Goal: Information Seeking & Learning: Check status

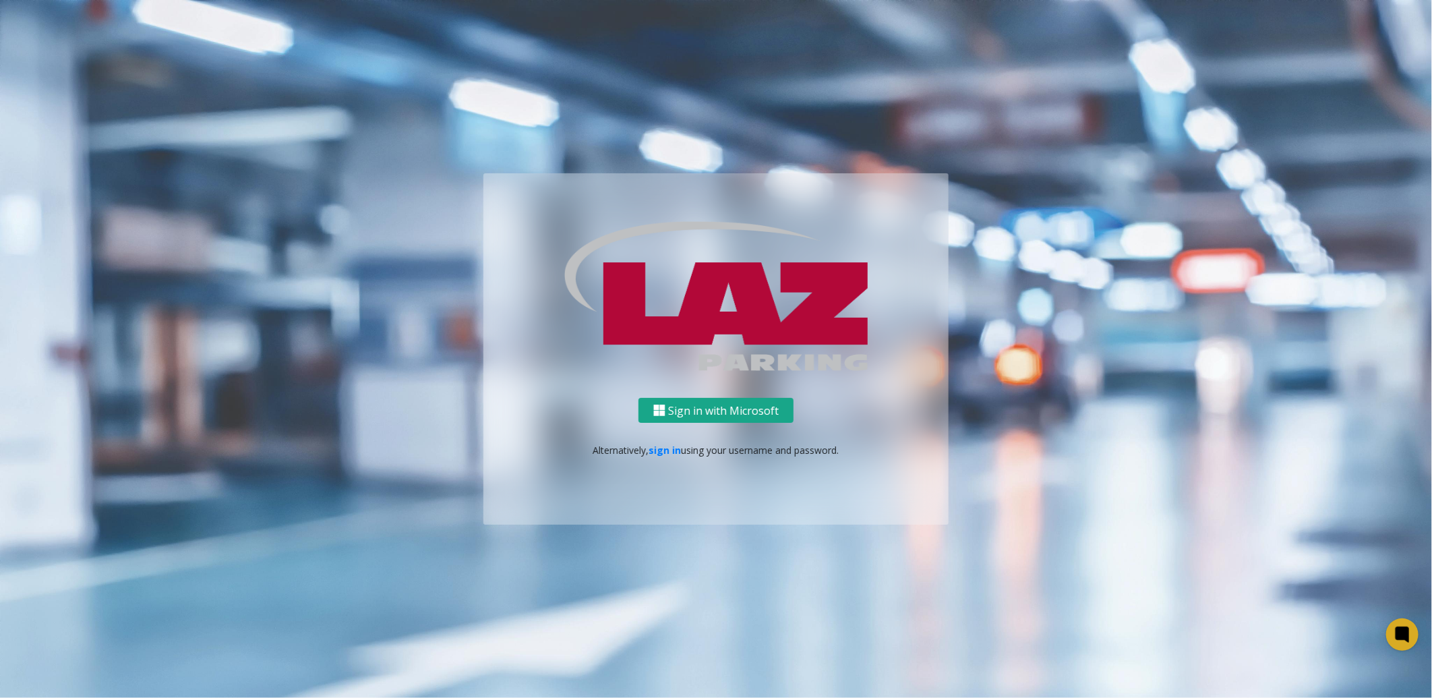
click at [752, 411] on button "Sign in with Microsoft" at bounding box center [715, 410] width 155 height 25
click at [677, 412] on button "Sign in with Microsoft" at bounding box center [715, 410] width 155 height 25
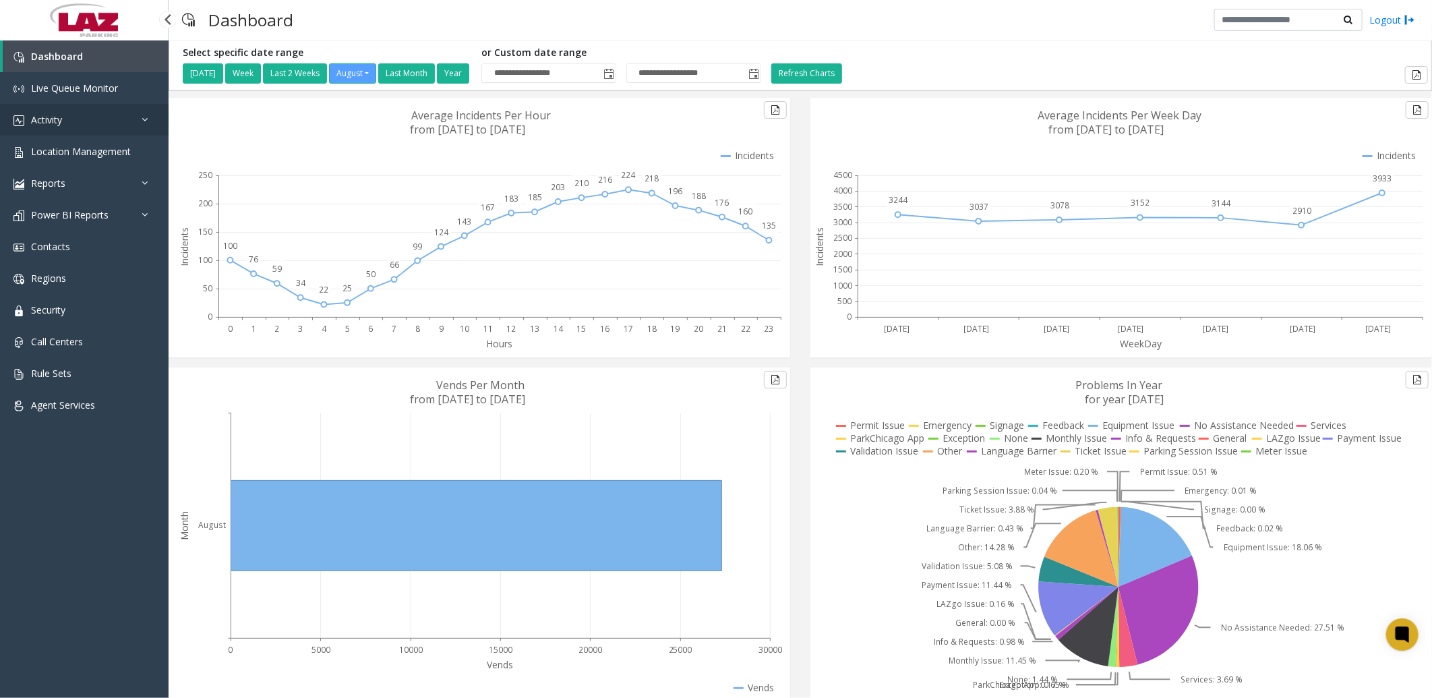
click at [94, 115] on link "Activity" at bounding box center [84, 120] width 169 height 32
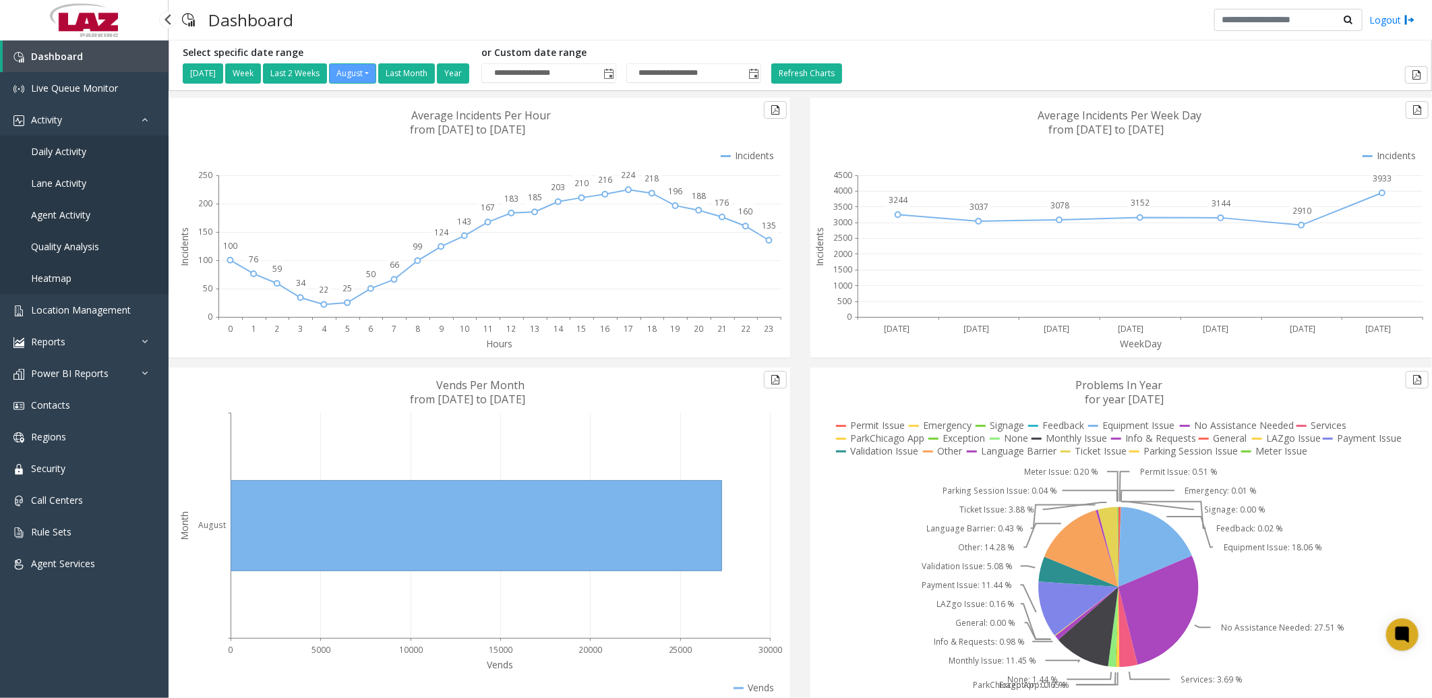
click at [115, 151] on link "Daily Activity" at bounding box center [84, 151] width 169 height 32
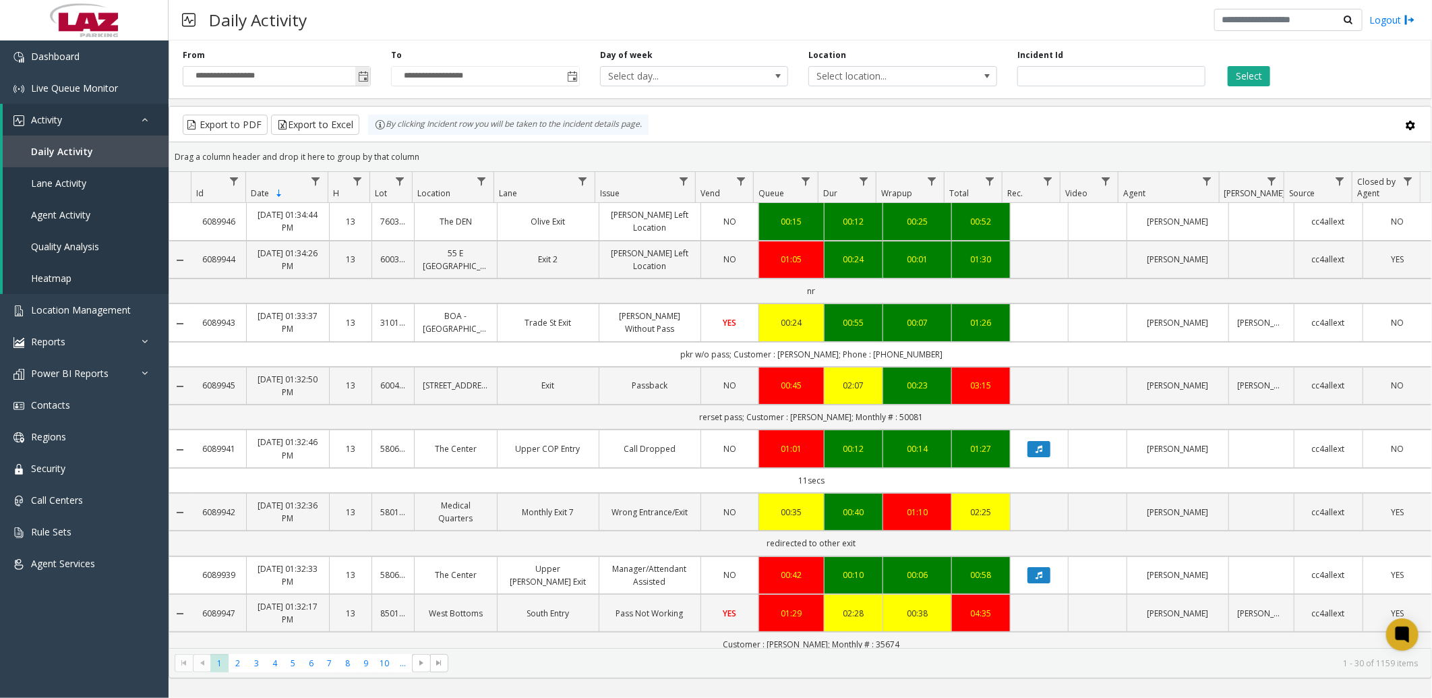
click at [359, 77] on span "Toggle popup" at bounding box center [363, 76] width 11 height 11
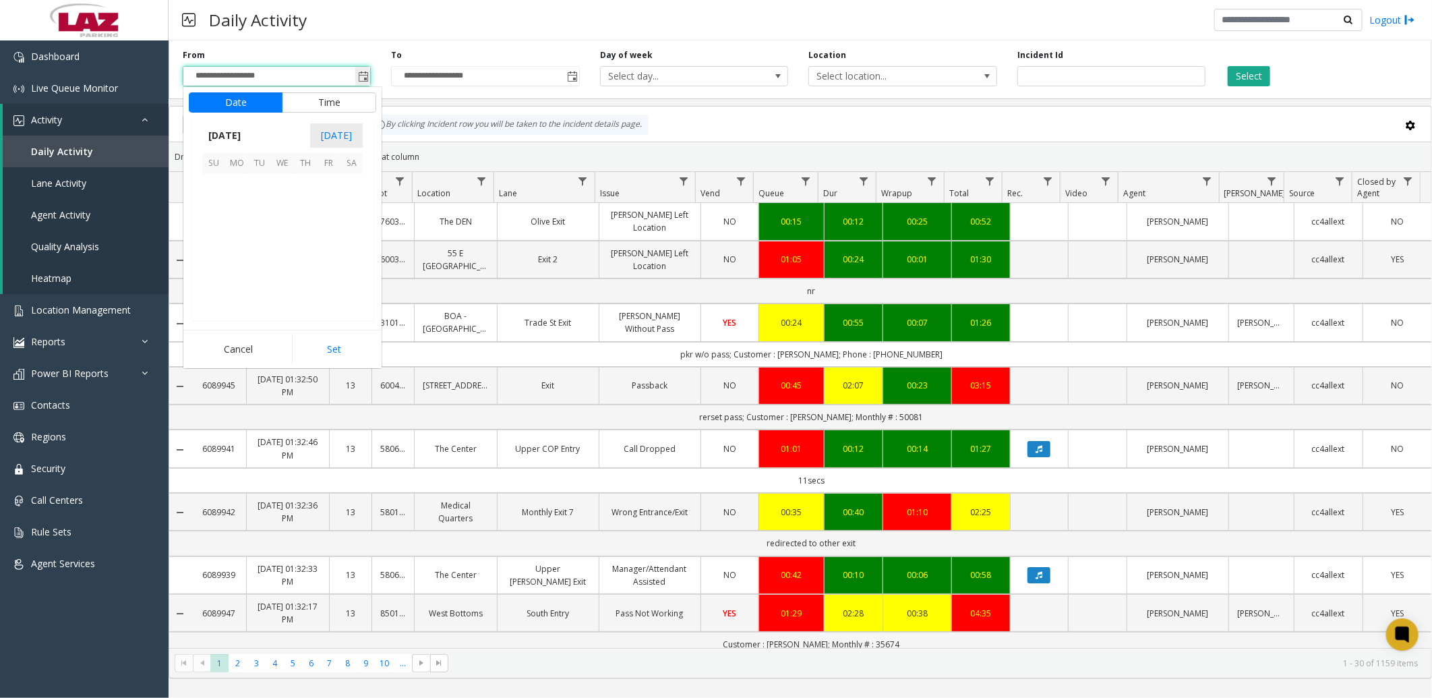
scroll to position [241708, 0]
click at [324, 179] on span "1" at bounding box center [328, 185] width 23 height 23
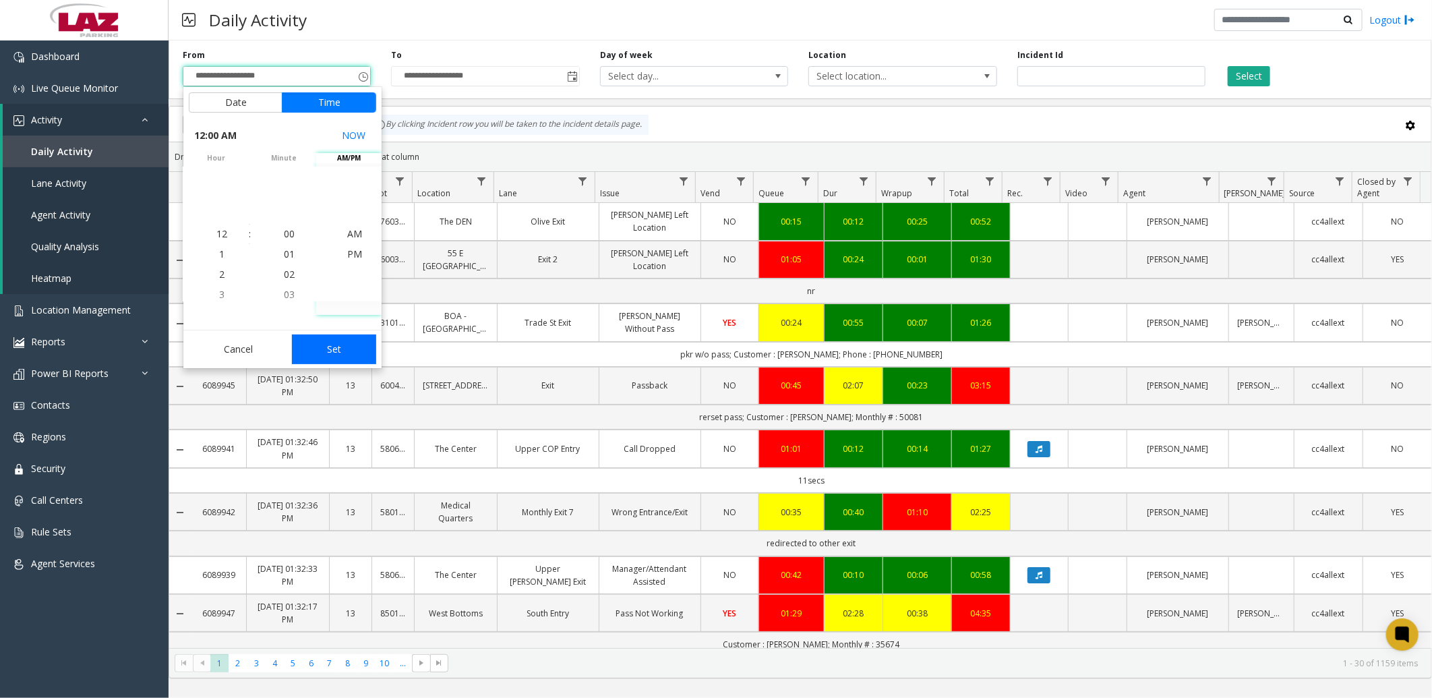
click at [328, 344] on button "Set" at bounding box center [334, 349] width 85 height 30
type input "**********"
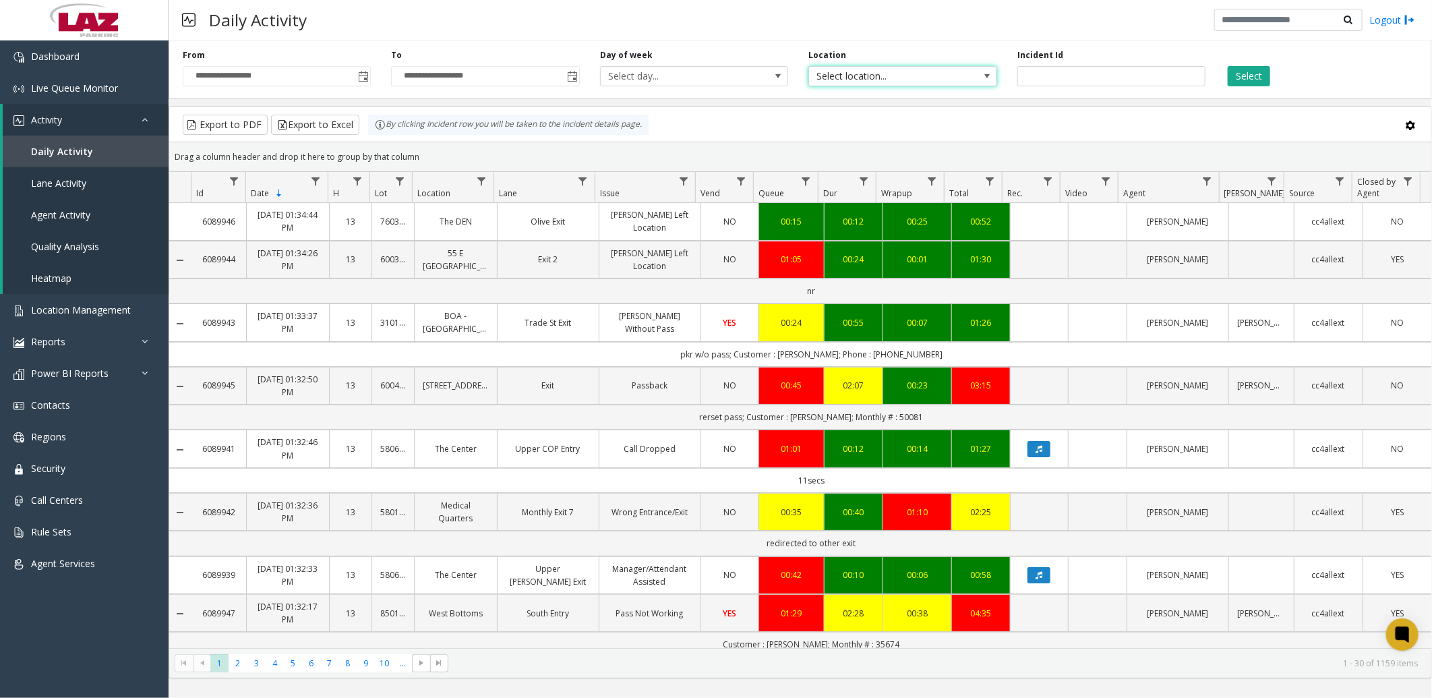
click at [877, 75] on span "Select location..." at bounding box center [884, 76] width 150 height 19
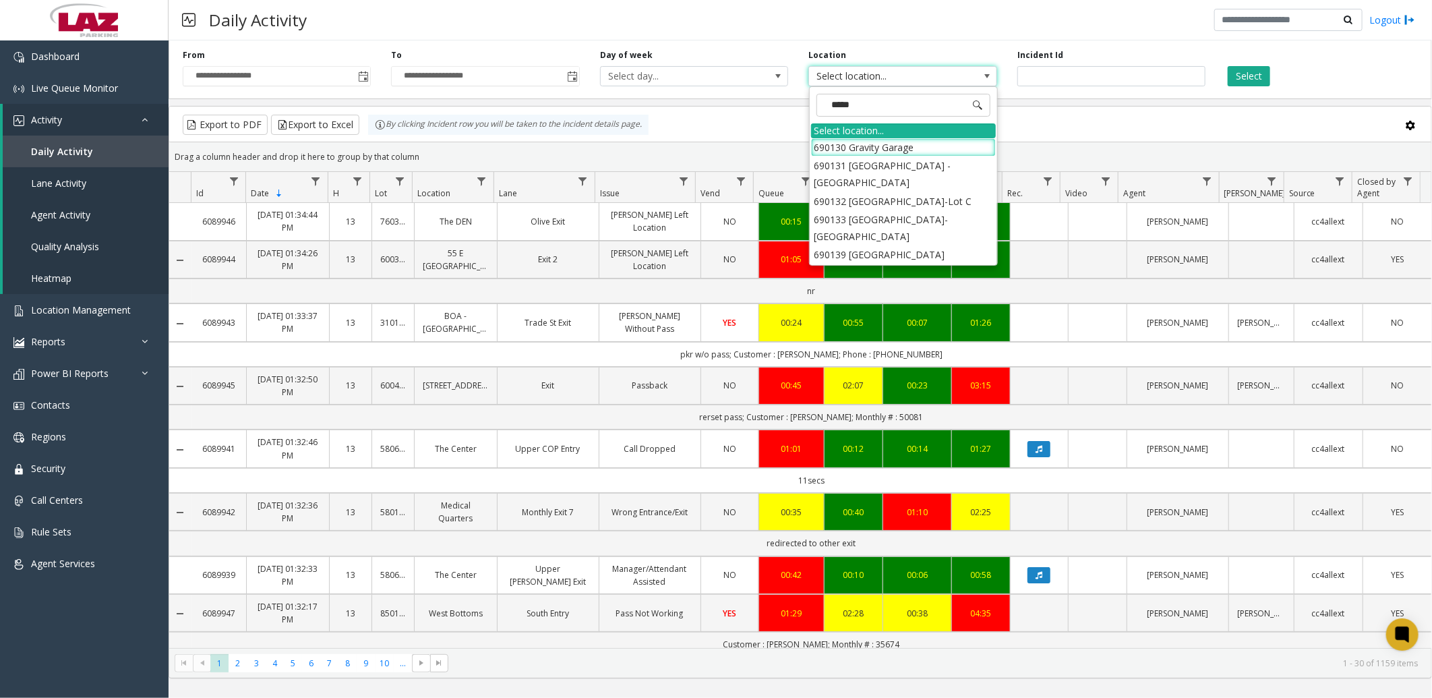
type input "******"
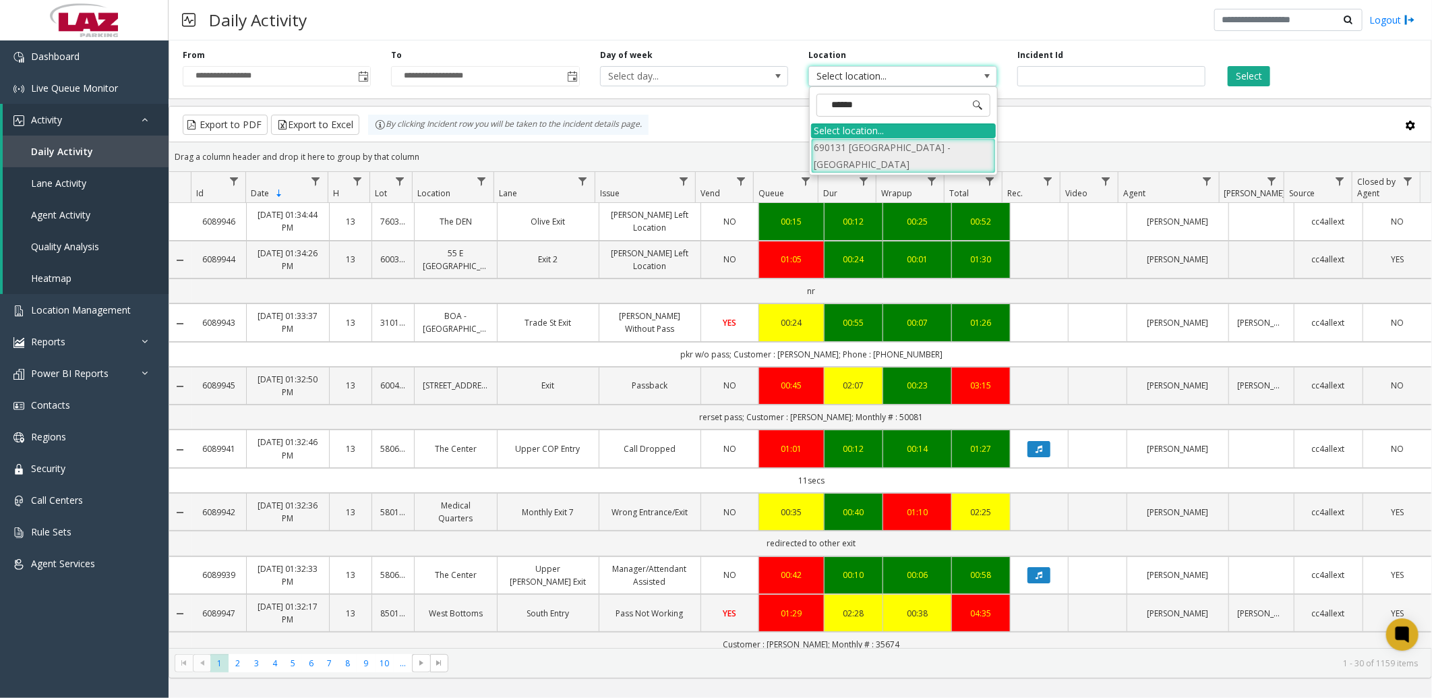
click at [877, 154] on li "690131 [GEOGRAPHIC_DATA] - [GEOGRAPHIC_DATA]" at bounding box center [903, 155] width 185 height 35
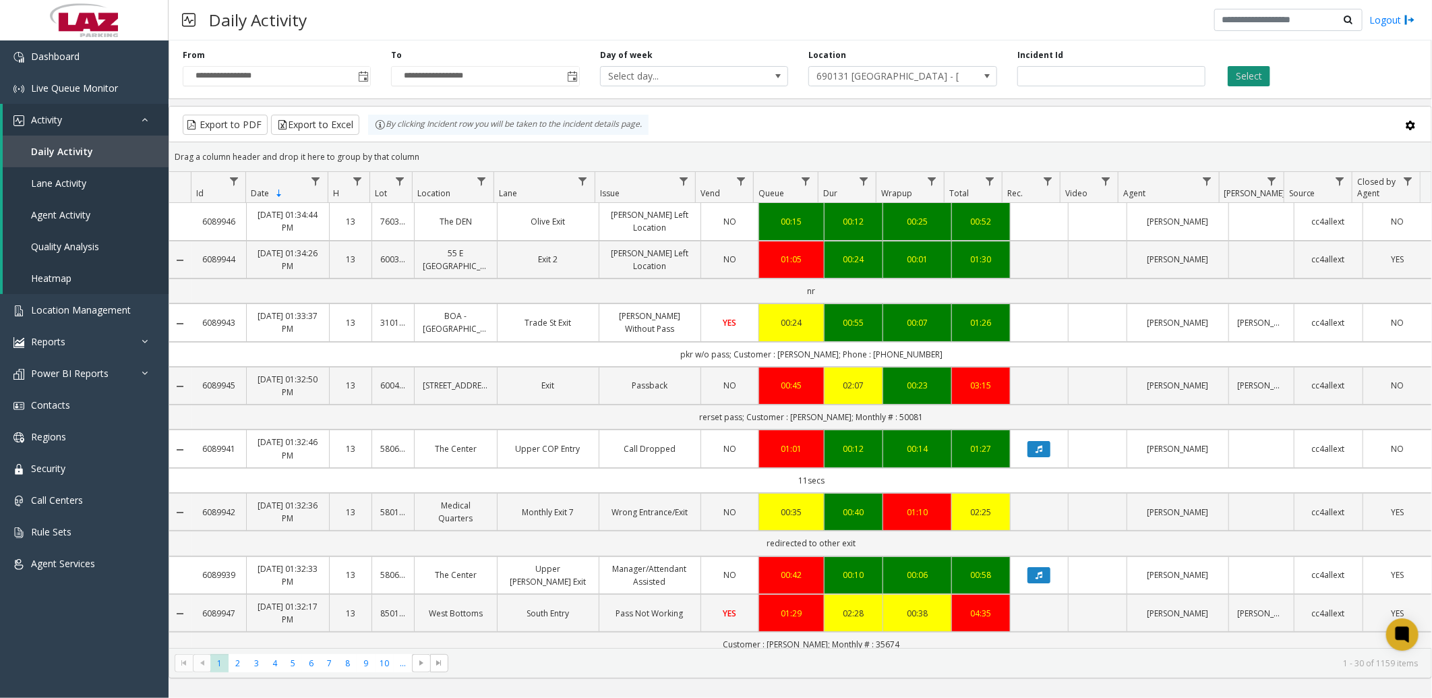
click at [1251, 78] on button "Select" at bounding box center [1248, 76] width 42 height 20
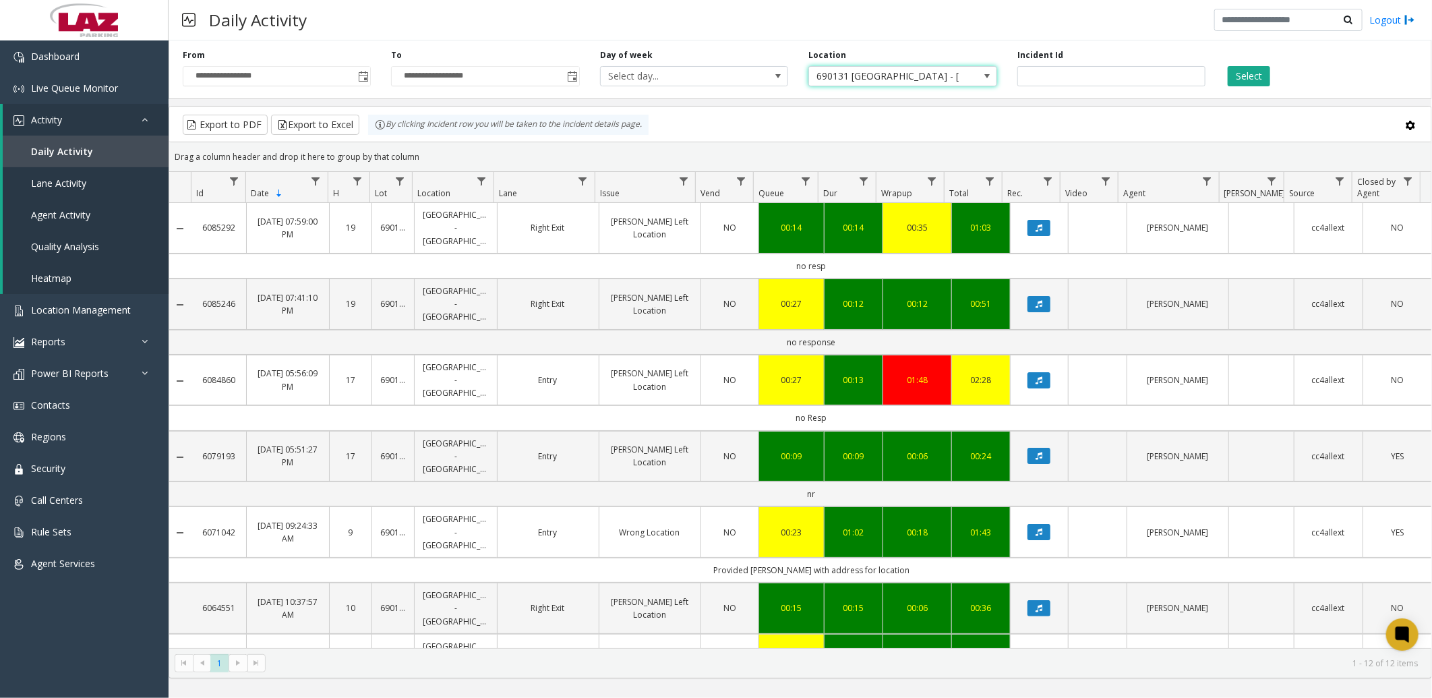
click at [911, 72] on span "690131 [GEOGRAPHIC_DATA] - [GEOGRAPHIC_DATA]" at bounding box center [884, 76] width 150 height 19
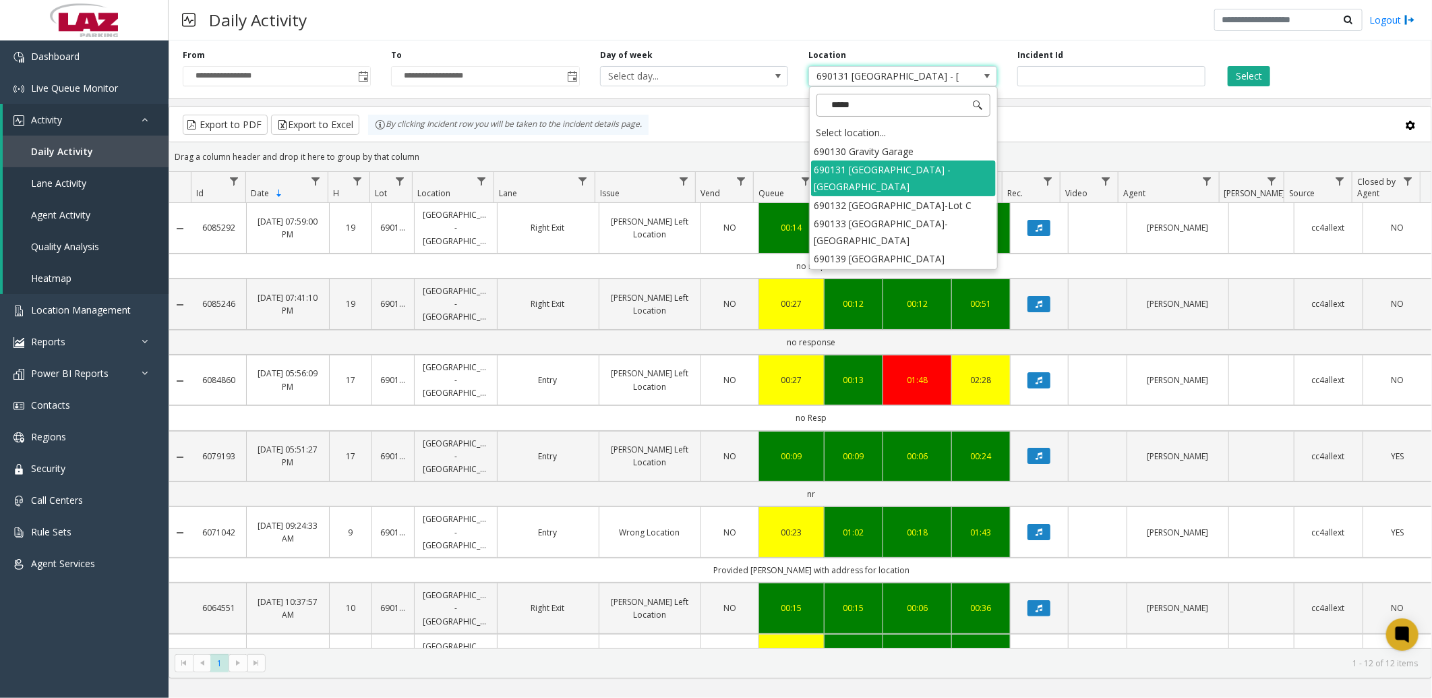
type input "******"
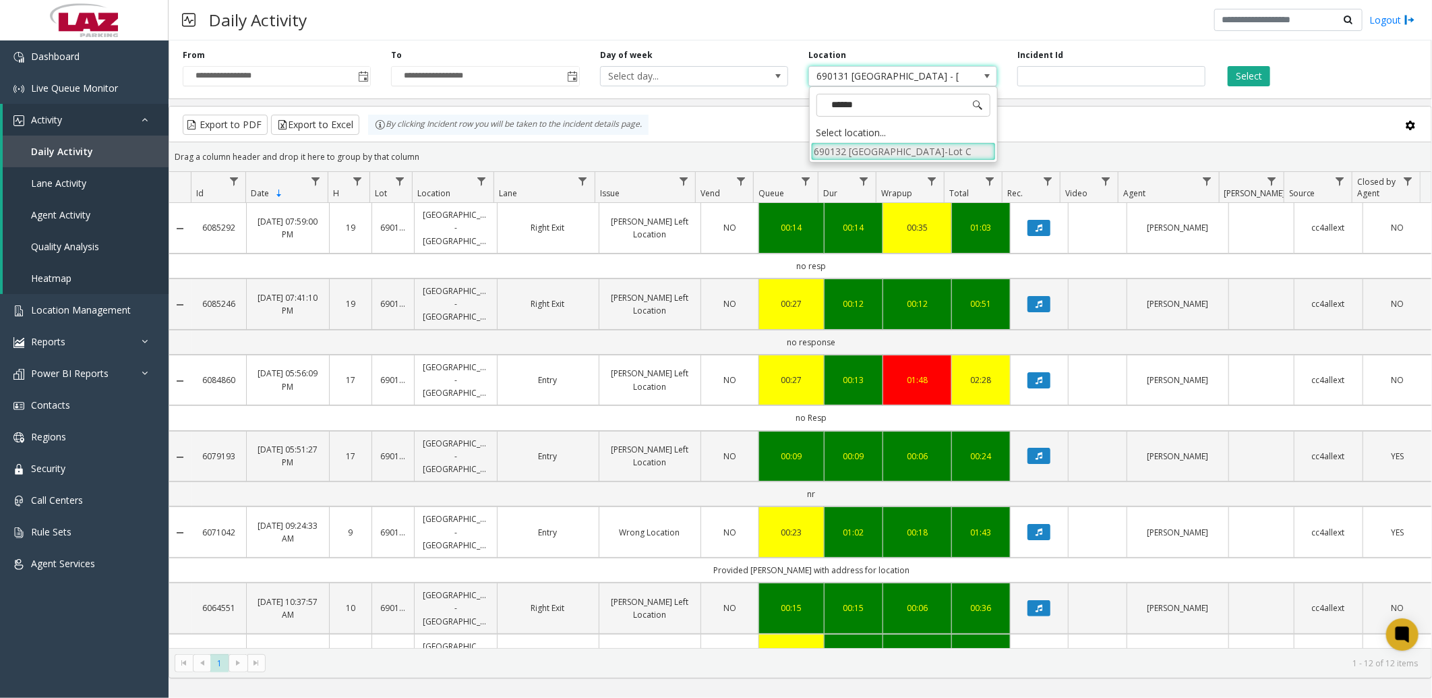
click at [886, 153] on li "690132 [GEOGRAPHIC_DATA]-Lot C" at bounding box center [903, 151] width 185 height 18
click at [1270, 79] on div "Select" at bounding box center [1319, 67] width 208 height 37
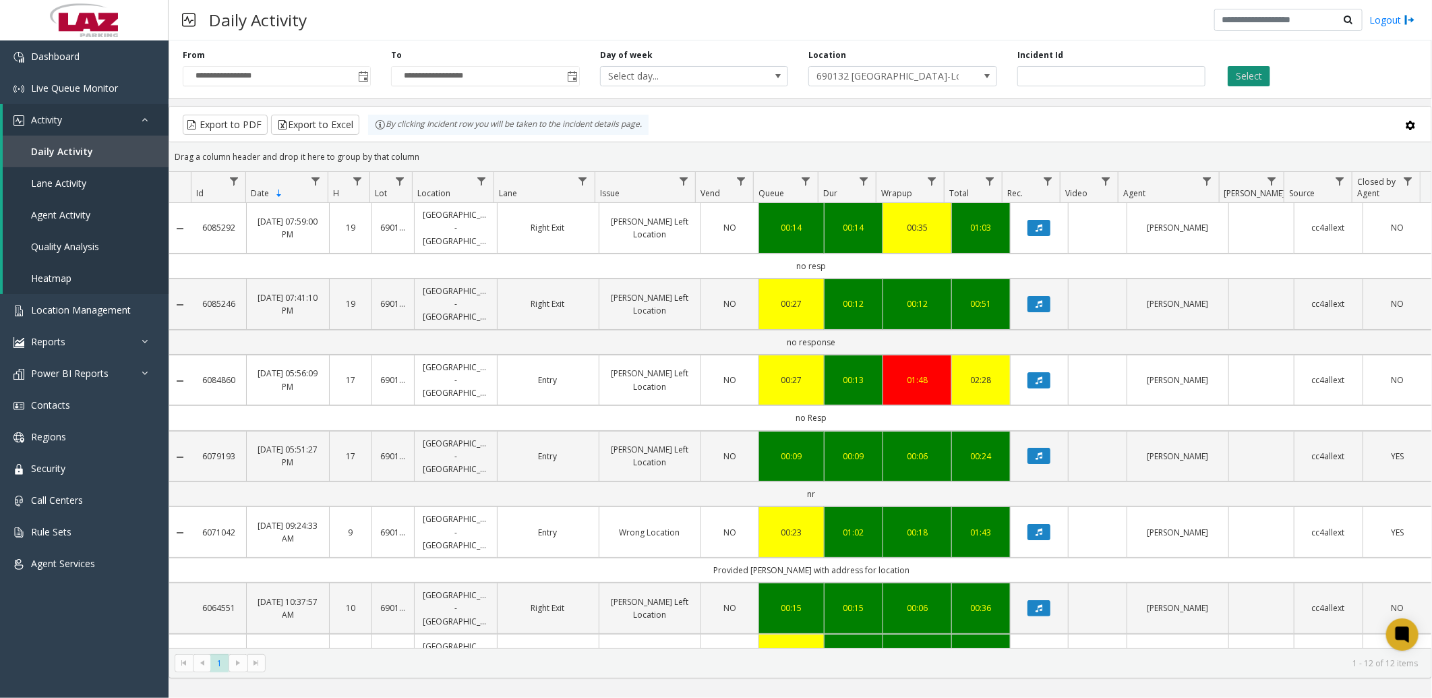
click at [1264, 78] on button "Select" at bounding box center [1248, 76] width 42 height 20
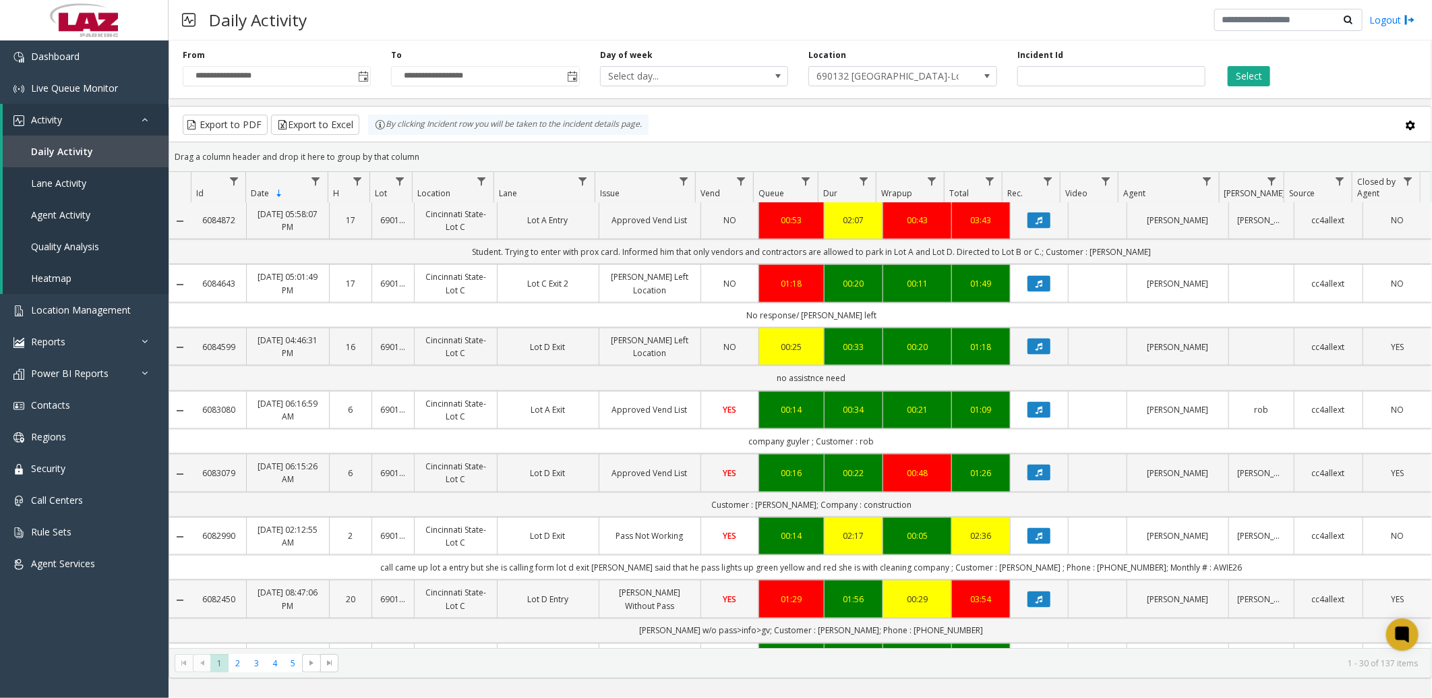
scroll to position [980, 0]
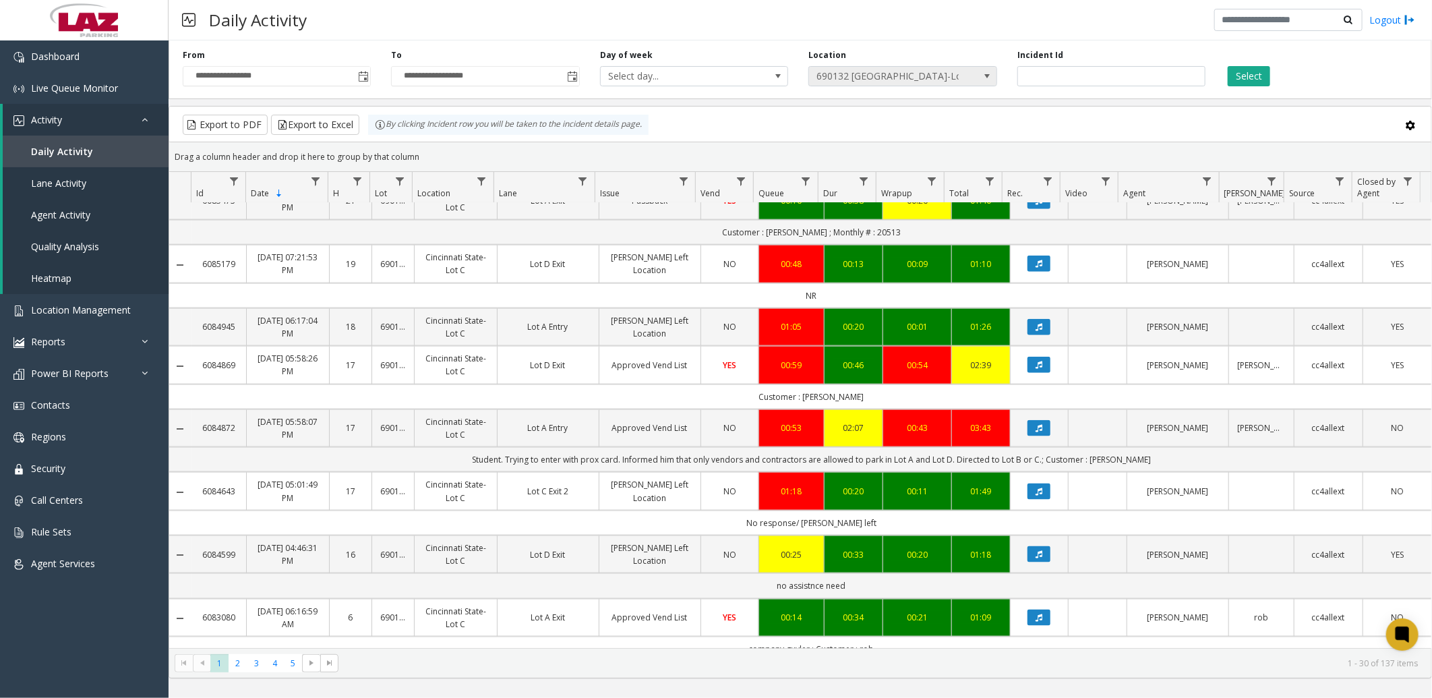
click at [870, 78] on span "690132 [GEOGRAPHIC_DATA]-Lot C" at bounding box center [884, 76] width 150 height 19
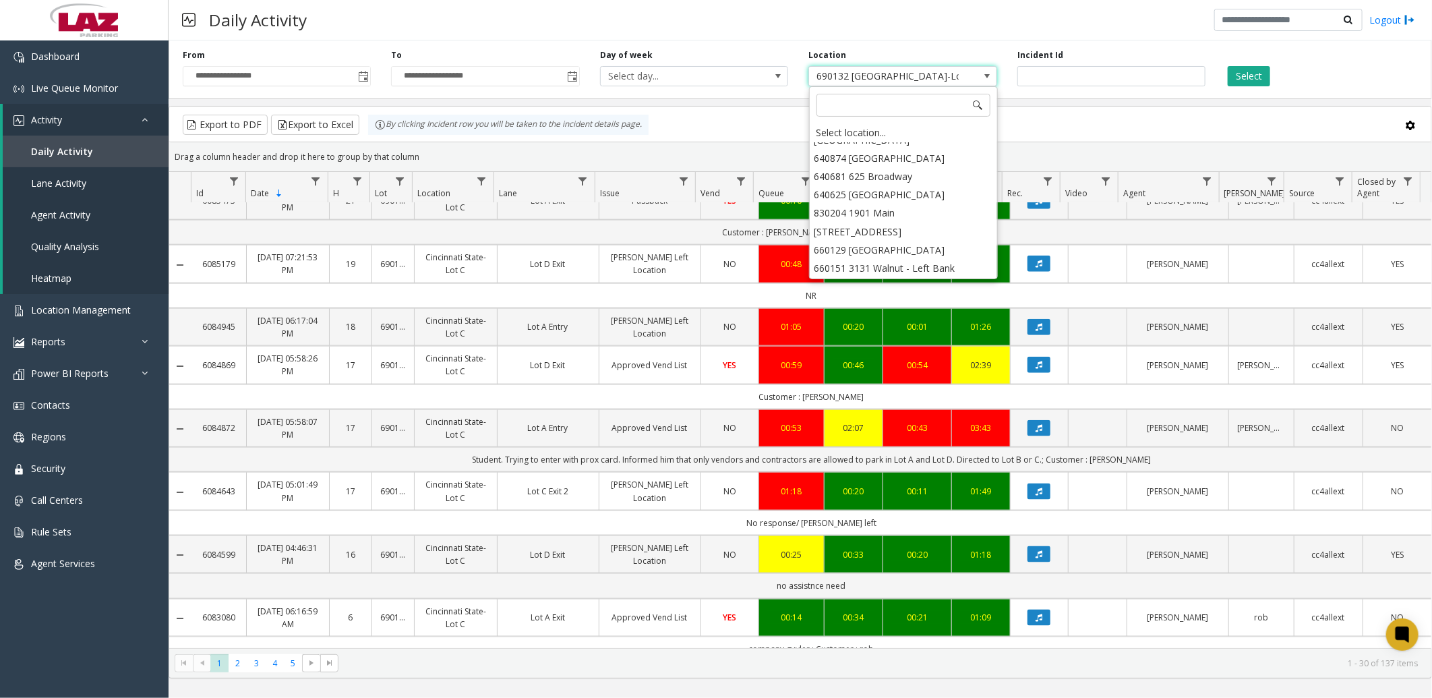
scroll to position [6378, 0]
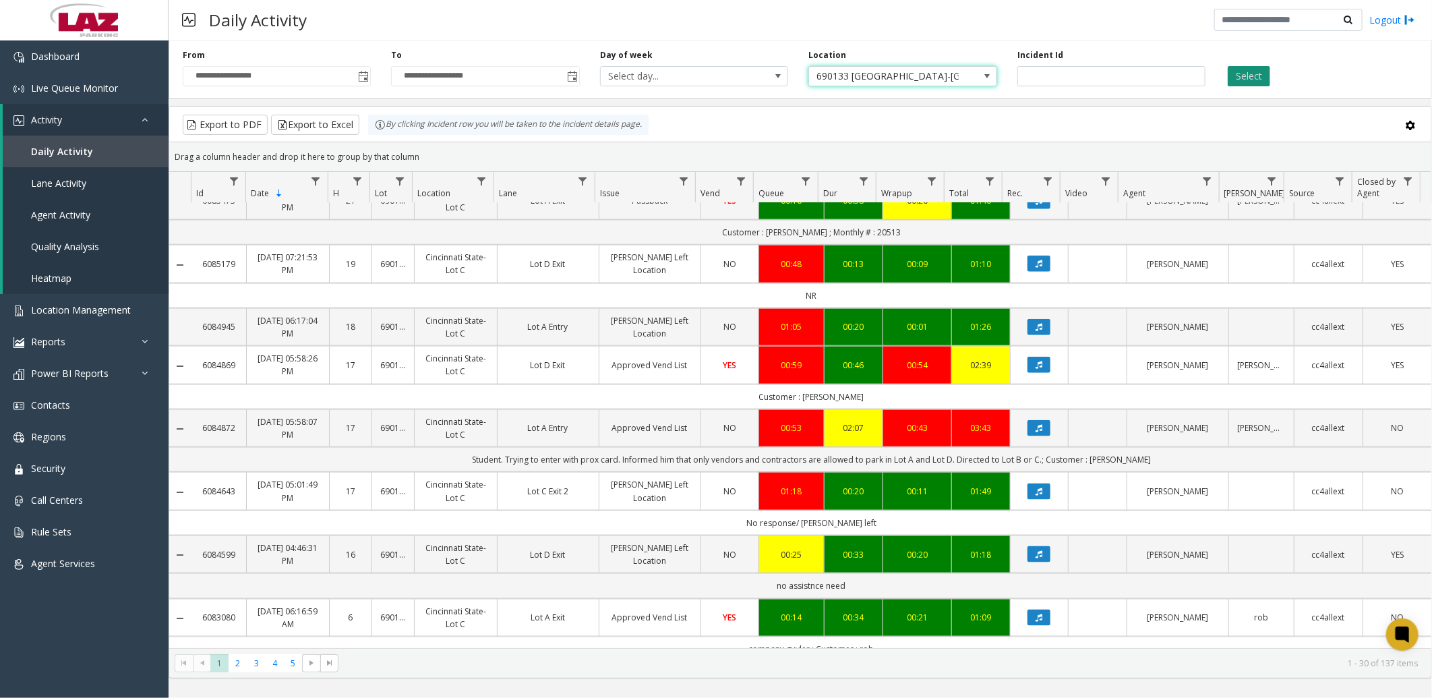
click at [1242, 75] on button "Select" at bounding box center [1248, 76] width 42 height 20
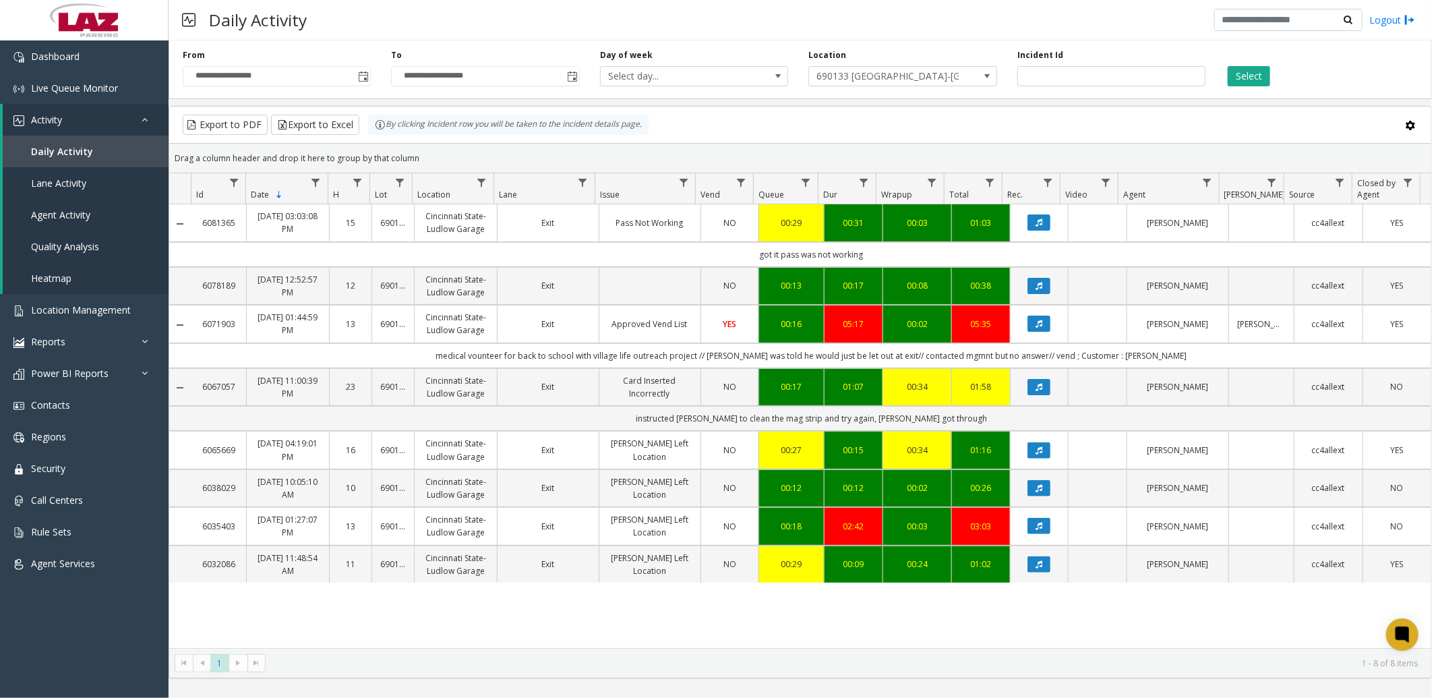
click at [739, 16] on div "Daily Activity Logout" at bounding box center [800, 20] width 1263 height 40
click at [895, 71] on span "690133 [GEOGRAPHIC_DATA]-[GEOGRAPHIC_DATA]" at bounding box center [884, 76] width 150 height 19
type input "**********"
click at [913, 156] on li "680387 [GEOGRAPHIC_DATA]" at bounding box center [903, 151] width 185 height 18
click at [1264, 81] on button "Select" at bounding box center [1248, 76] width 42 height 20
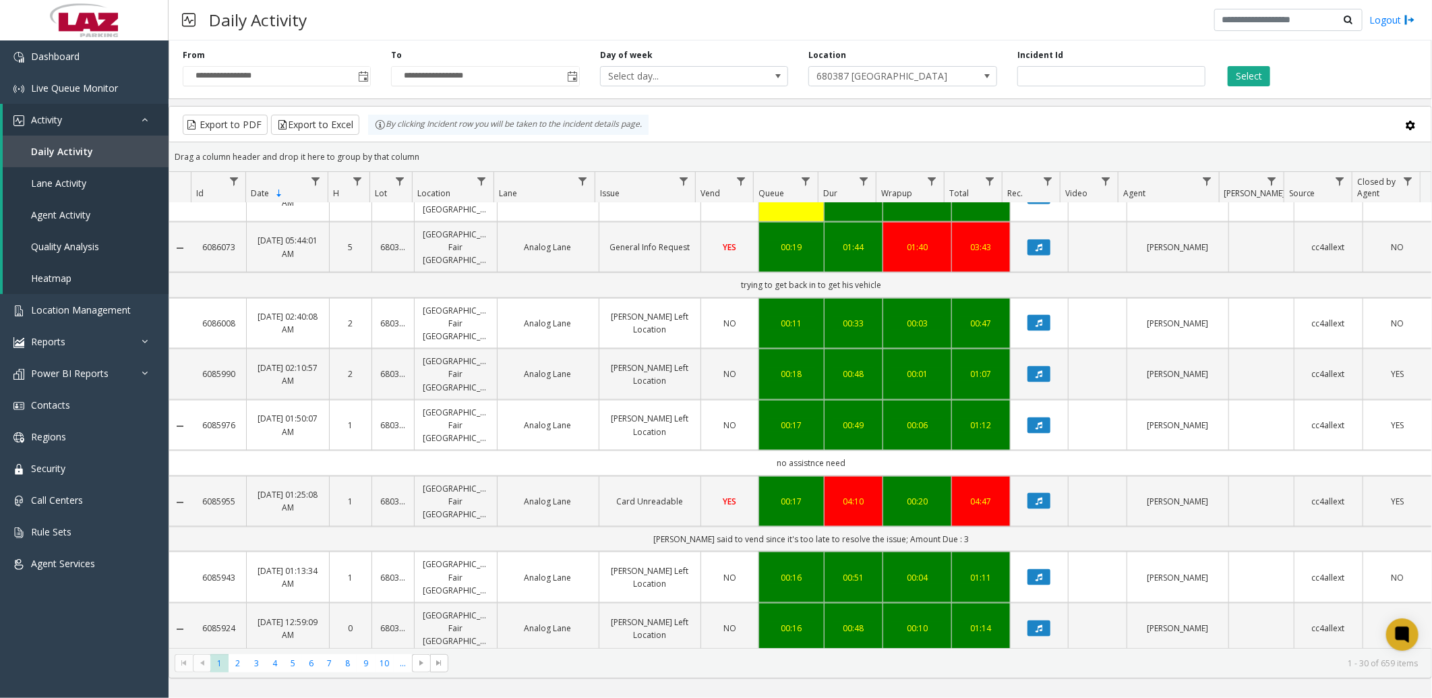
scroll to position [1153, 0]
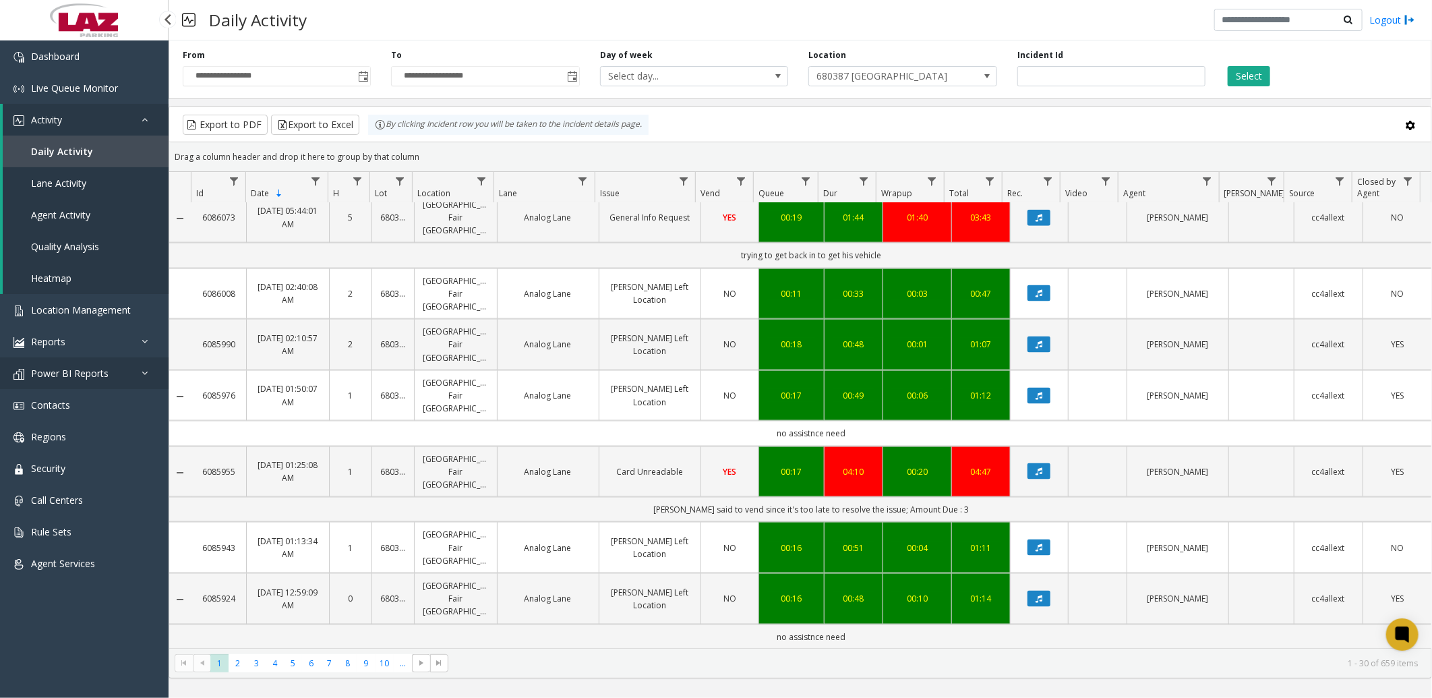
click at [69, 372] on span "Power BI Reports" at bounding box center [70, 373] width 78 height 13
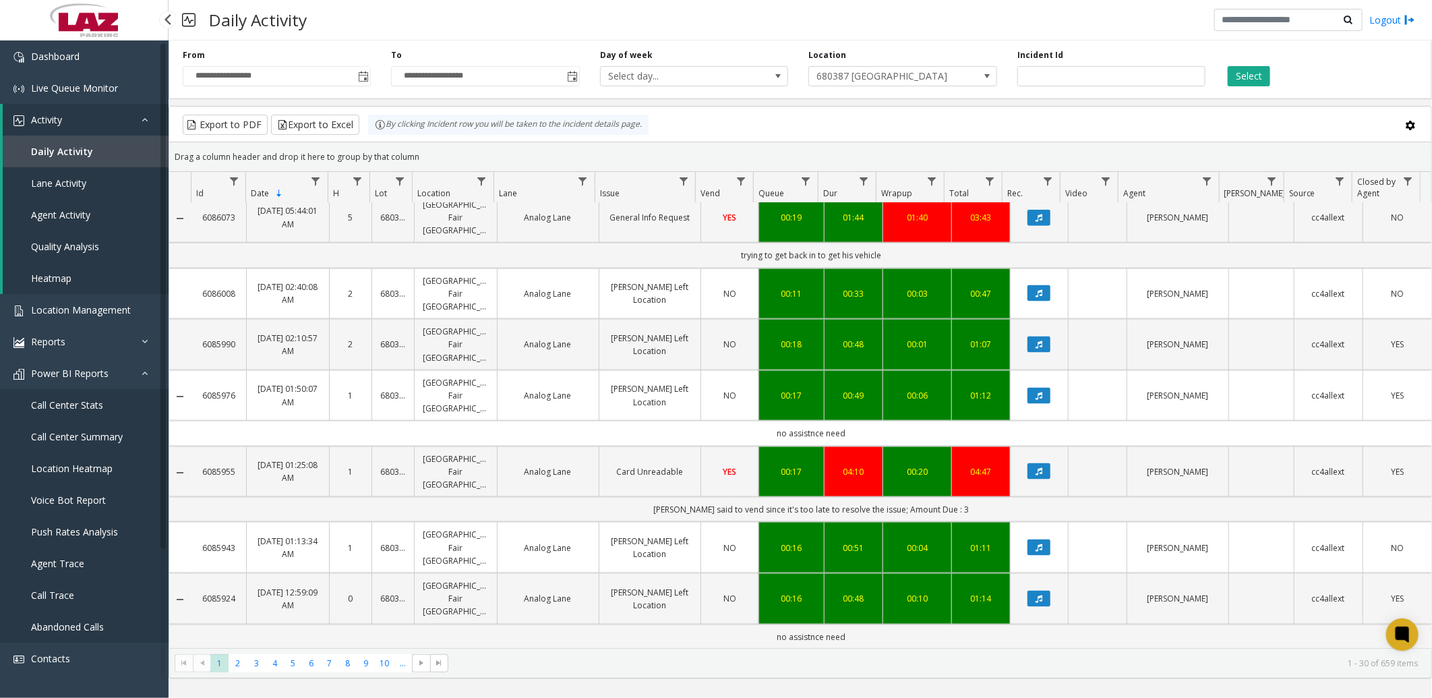
click at [63, 402] on span "Call Center Stats" at bounding box center [67, 404] width 72 height 13
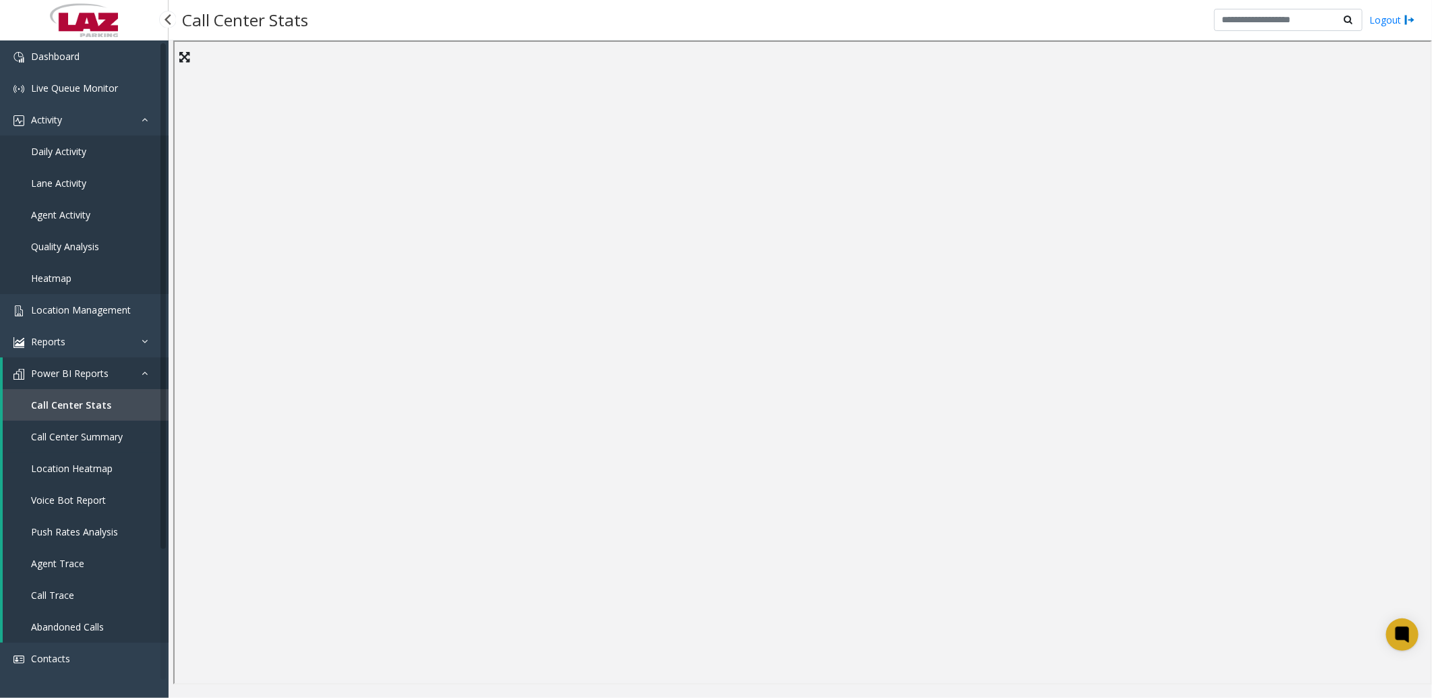
click at [79, 427] on link "Call Center Summary" at bounding box center [86, 437] width 166 height 32
click at [55, 150] on span "Daily Activity" at bounding box center [58, 151] width 55 height 13
